Goal: Information Seeking & Learning: Learn about a topic

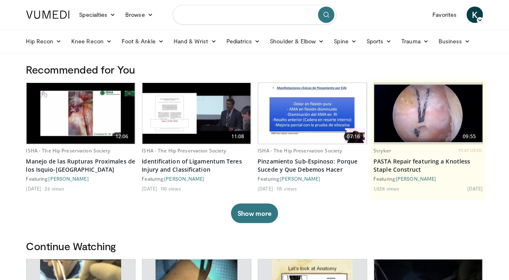
click at [238, 14] on input "Search topics, interventions" at bounding box center [255, 15] width 164 height 20
type input "**********"
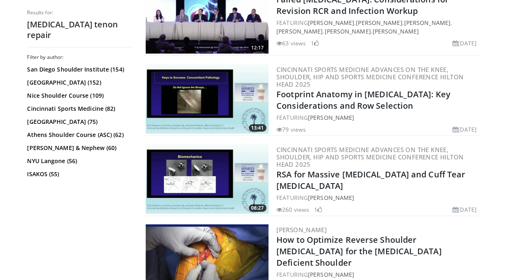
scroll to position [1481, 0]
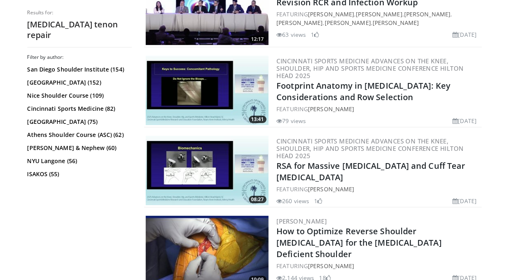
click at [190, 87] on img at bounding box center [207, 91] width 123 height 70
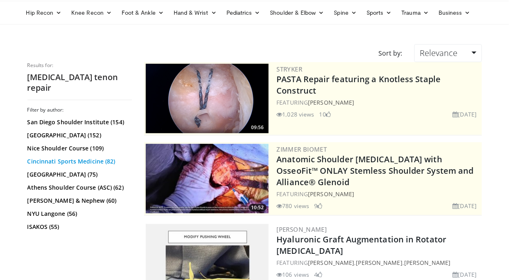
scroll to position [0, 0]
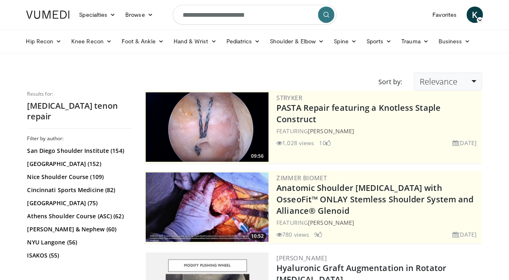
click at [438, 83] on span "Relevance" at bounding box center [438, 81] width 38 height 11
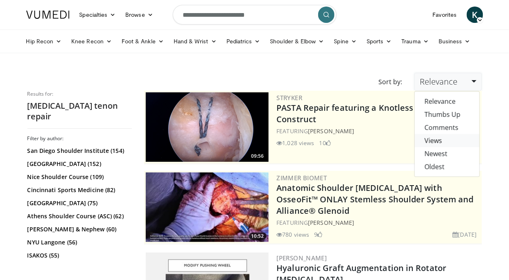
click at [446, 142] on link "Views" at bounding box center [447, 140] width 65 height 13
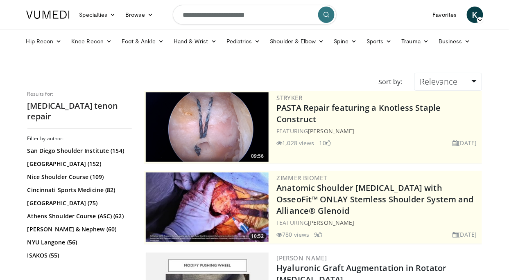
scroll to position [20, 0]
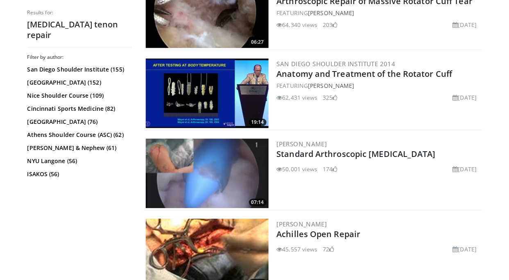
scroll to position [518, 0]
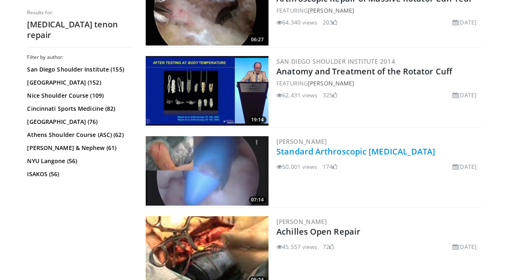
click at [330, 150] on link "Standard Arthroscopic Rotator Cuff Repair" at bounding box center [356, 151] width 159 height 11
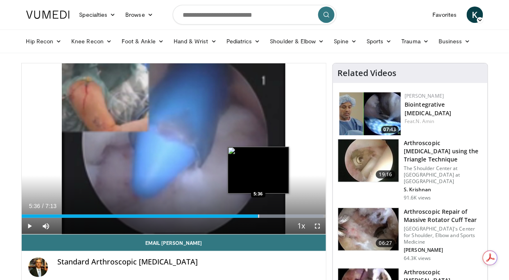
click at [258, 218] on div "Progress Bar" at bounding box center [258, 216] width 1 height 3
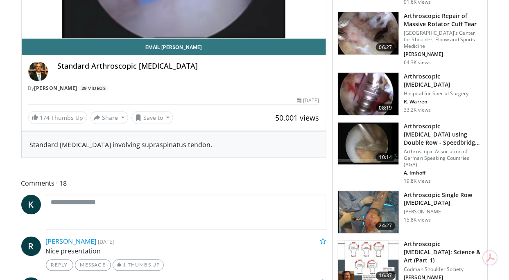
scroll to position [196, 0]
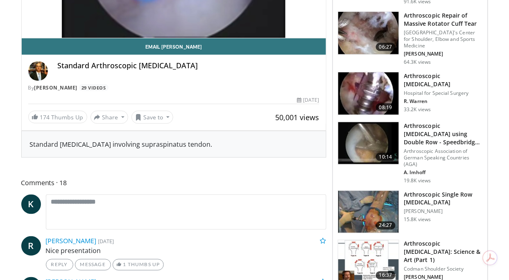
click at [368, 210] on img at bounding box center [368, 212] width 61 height 43
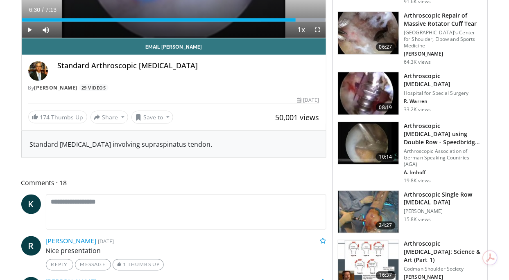
scroll to position [238, 0]
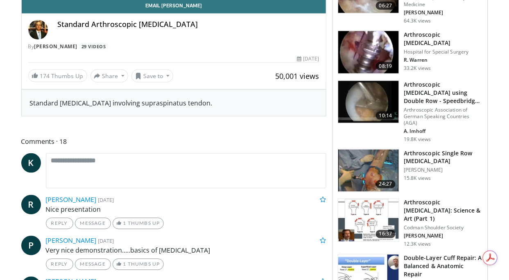
click at [373, 213] on img at bounding box center [368, 220] width 61 height 43
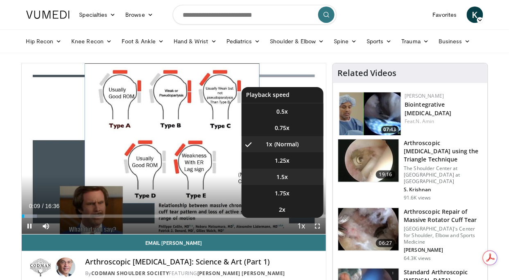
click at [295, 183] on li "1.5x" at bounding box center [282, 177] width 82 height 16
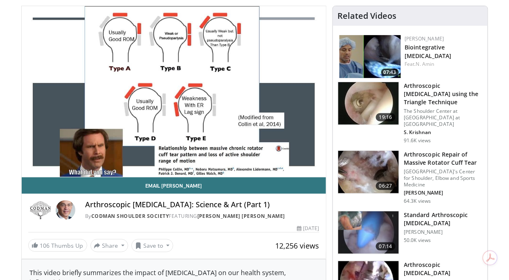
scroll to position [59, 0]
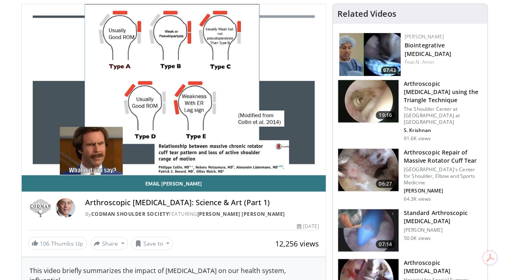
click at [295, 183] on link "Email [PERSON_NAME]" at bounding box center [174, 184] width 304 height 16
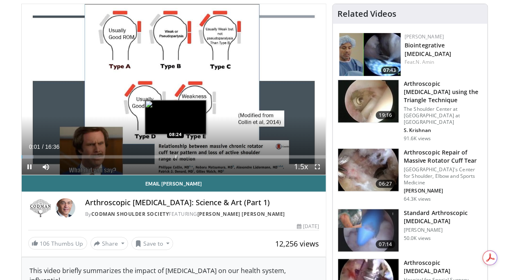
click at [176, 157] on div "Progress Bar" at bounding box center [176, 157] width 1 height 3
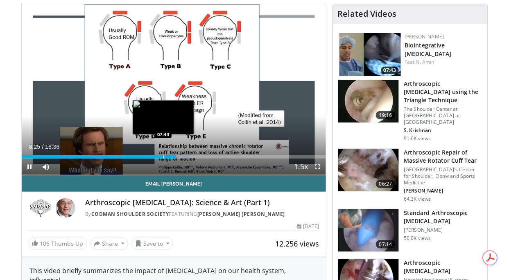
click at [163, 156] on div "Progress Bar" at bounding box center [163, 157] width 1 height 3
click at [154, 156] on div "07:45" at bounding box center [93, 157] width 142 height 3
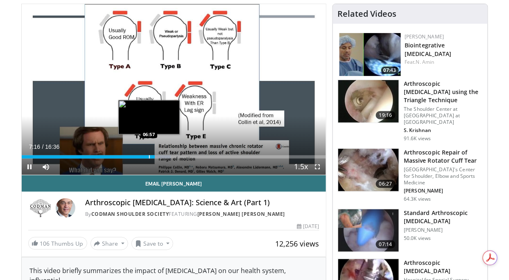
click at [149, 156] on div "Progress Bar" at bounding box center [149, 157] width 1 height 3
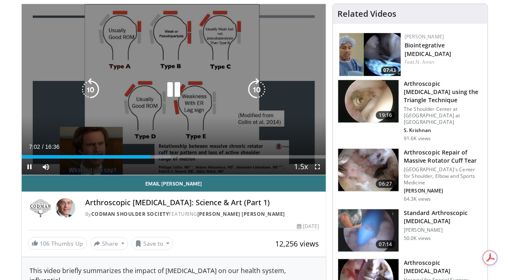
click at [91, 94] on icon "Video Player" at bounding box center [90, 89] width 23 height 23
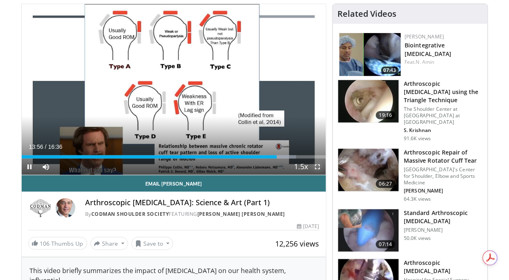
click at [319, 166] on span "Video Player" at bounding box center [317, 167] width 16 height 16
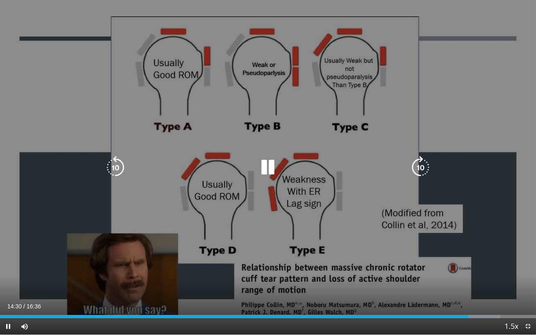
click at [273, 163] on icon "Video Player" at bounding box center [267, 167] width 23 height 23
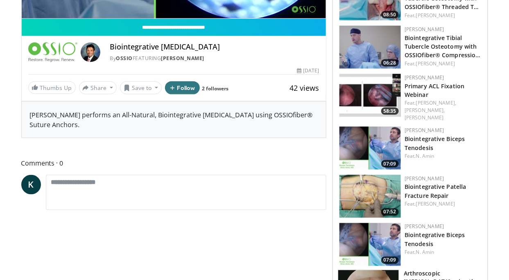
scroll to position [228, 0]
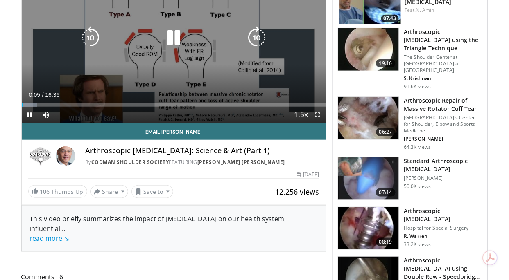
scroll to position [124, 0]
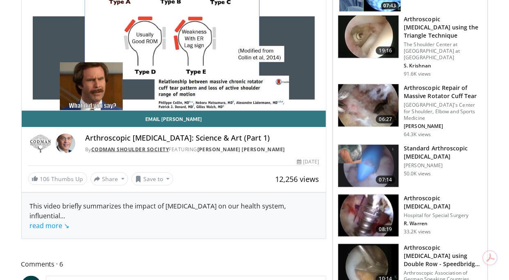
click at [156, 148] on link "Codman Shoulder Society" at bounding box center [130, 149] width 78 height 7
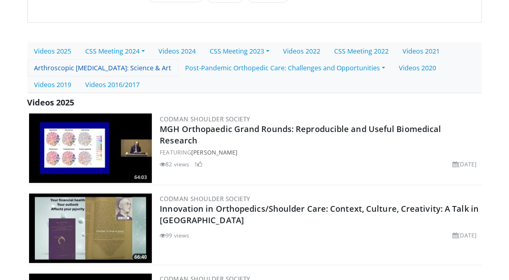
scroll to position [198, 0]
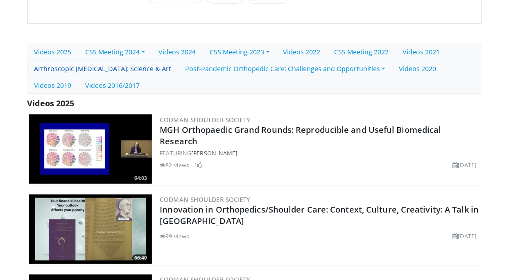
click at [152, 68] on link "Arthroscopic [MEDICAL_DATA]: Science & Art" at bounding box center [102, 68] width 151 height 17
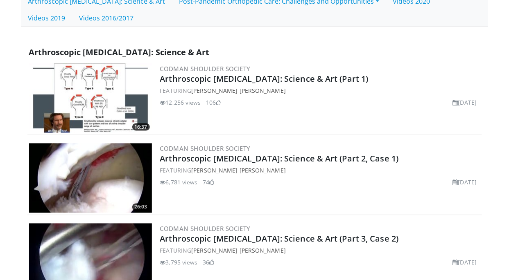
scroll to position [335, 0]
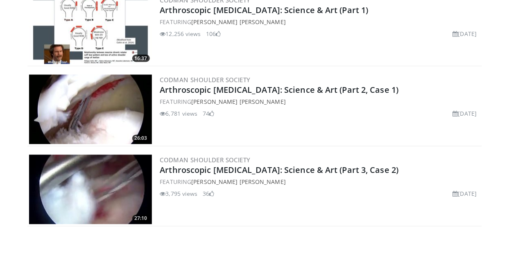
click at [102, 105] on img at bounding box center [90, 110] width 123 height 70
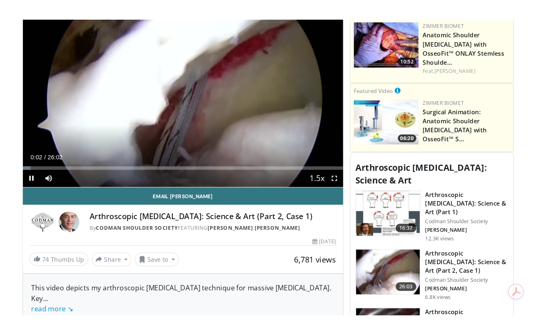
scroll to position [327, 0]
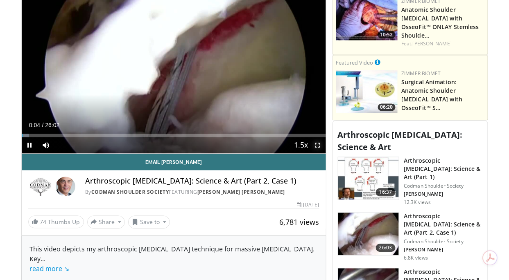
click at [321, 147] on span "Video Player" at bounding box center [317, 146] width 16 height 16
